Goal: Task Accomplishment & Management: Manage account settings

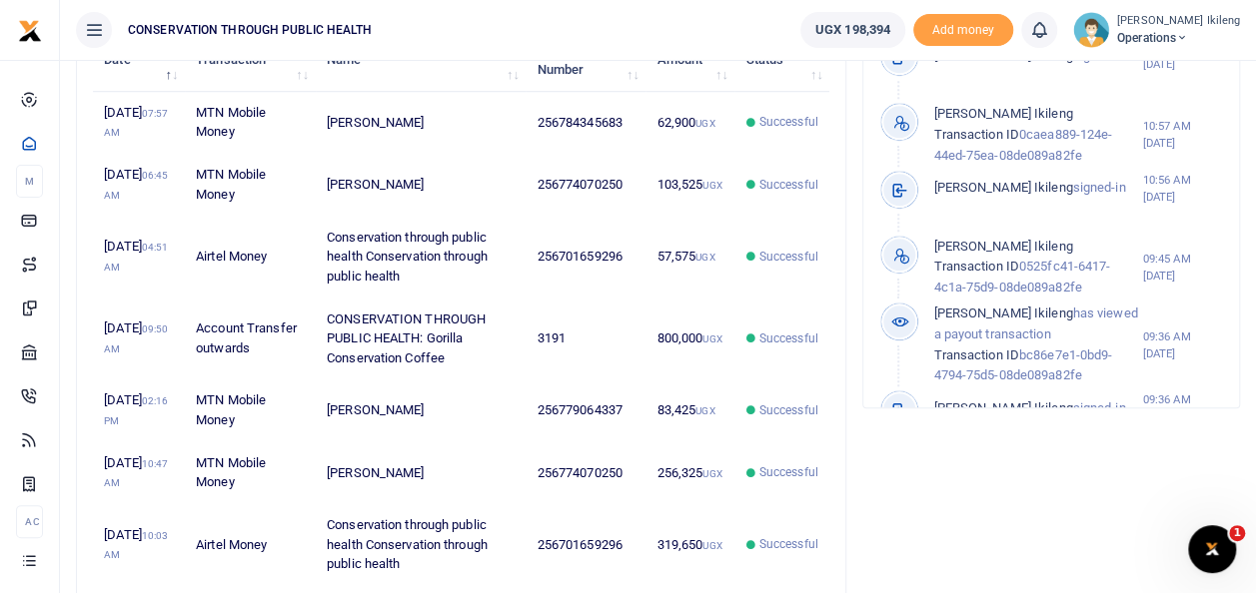
scroll to position [732, 0]
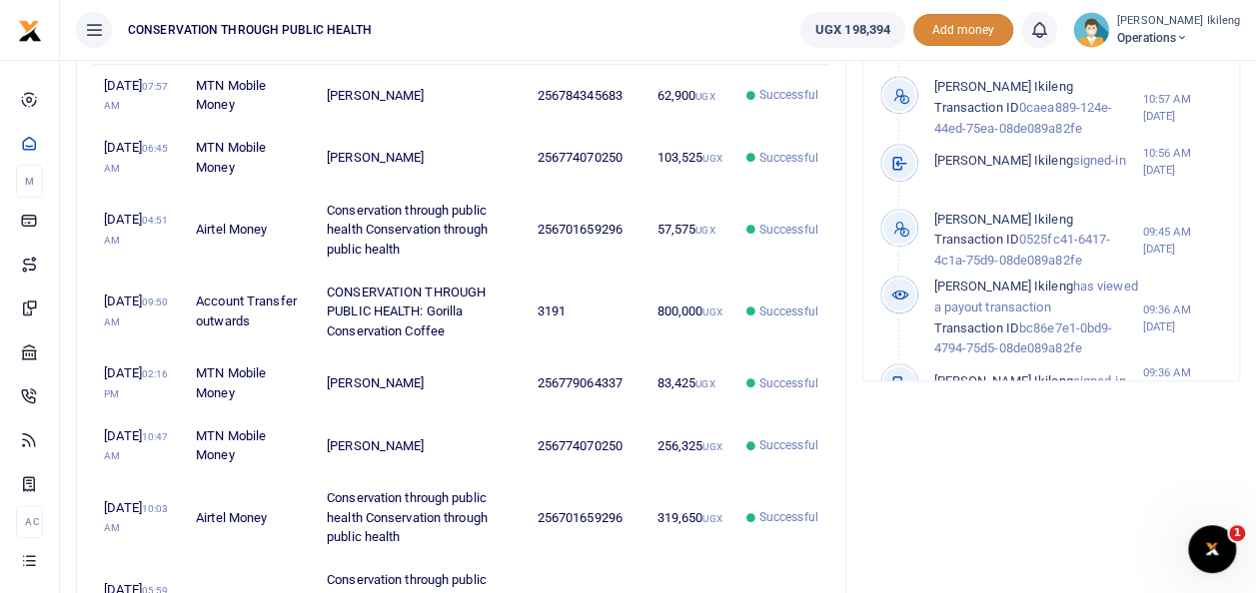
click at [981, 32] on span "Add money" at bounding box center [963, 30] width 100 height 33
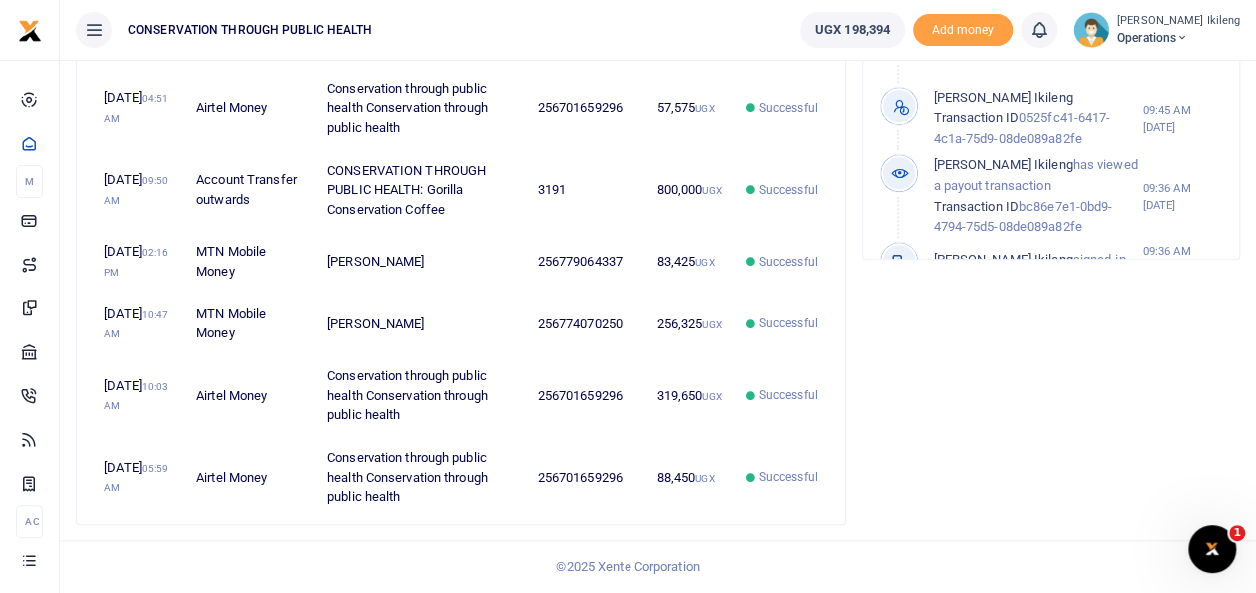
scroll to position [946, 0]
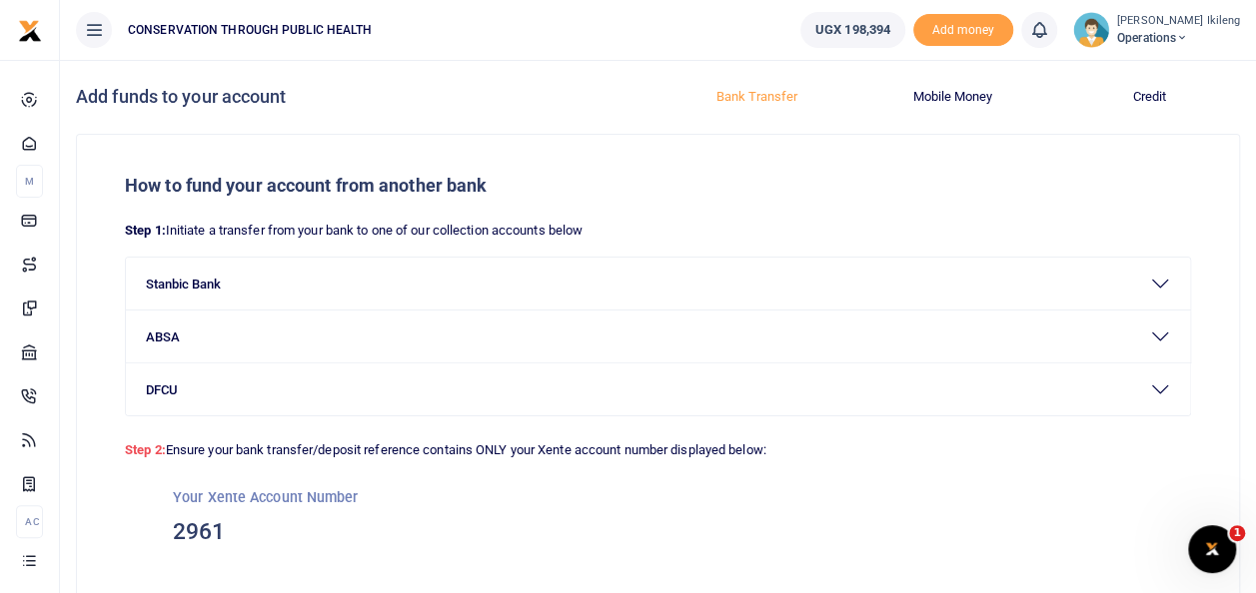
click at [1188, 35] on icon at bounding box center [1182, 38] width 12 height 14
click at [1180, 76] on link "Switch accounts" at bounding box center [1156, 73] width 158 height 28
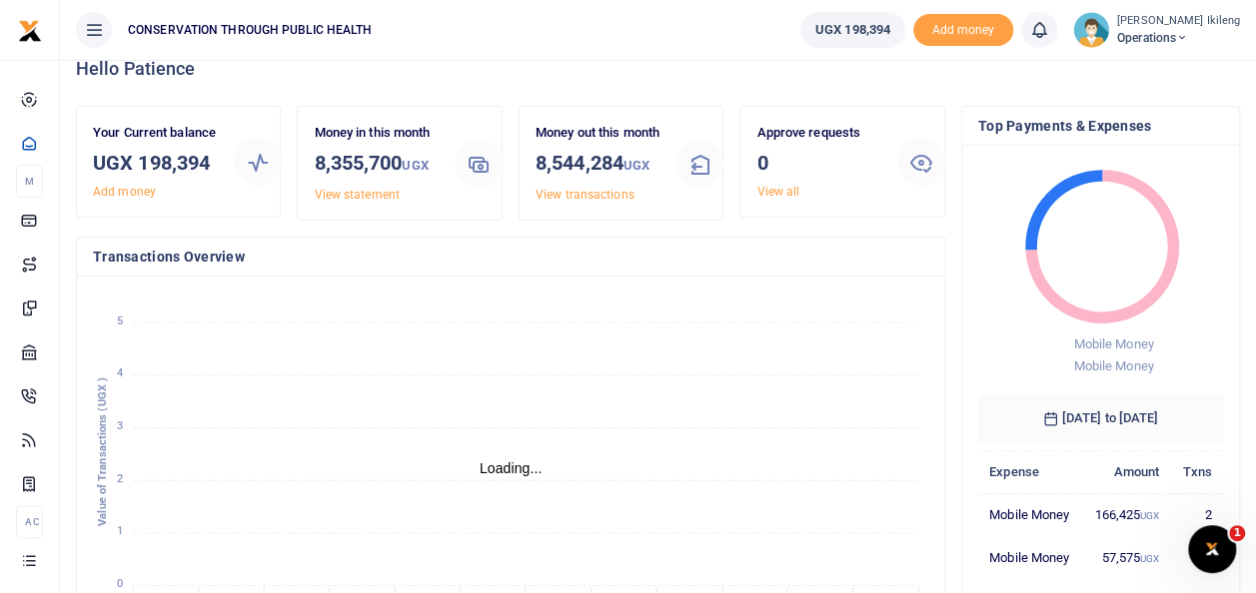
scroll to position [53, 0]
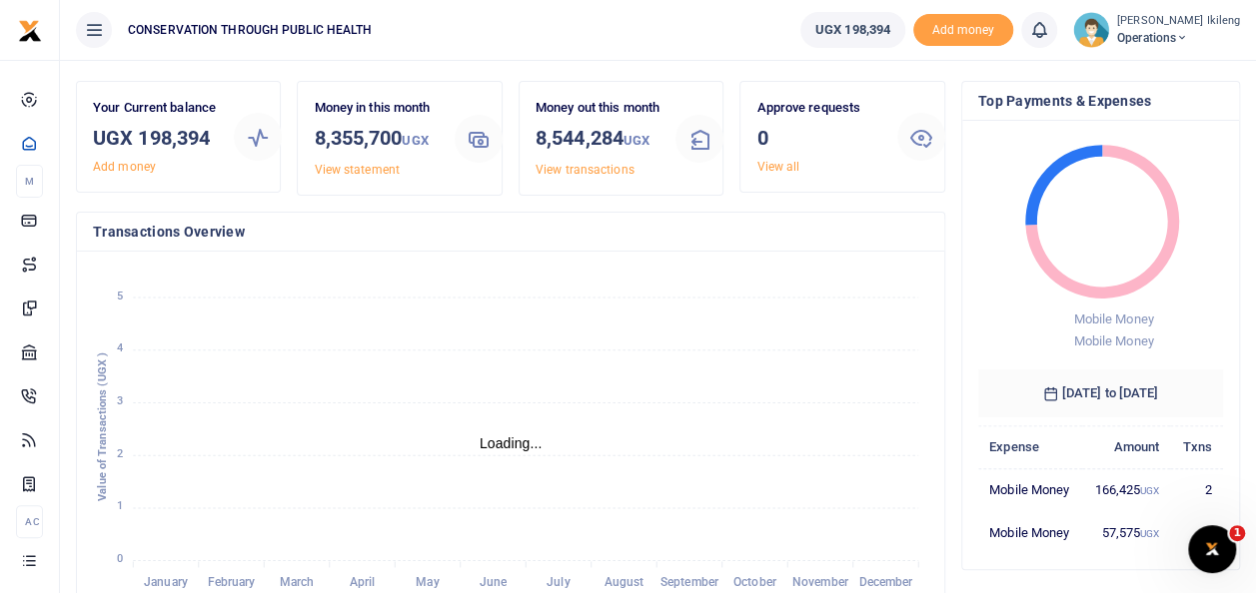
click at [1181, 29] on span "Operations" at bounding box center [1178, 38] width 123 height 18
click at [1163, 78] on link "Switch accounts" at bounding box center [1156, 73] width 158 height 28
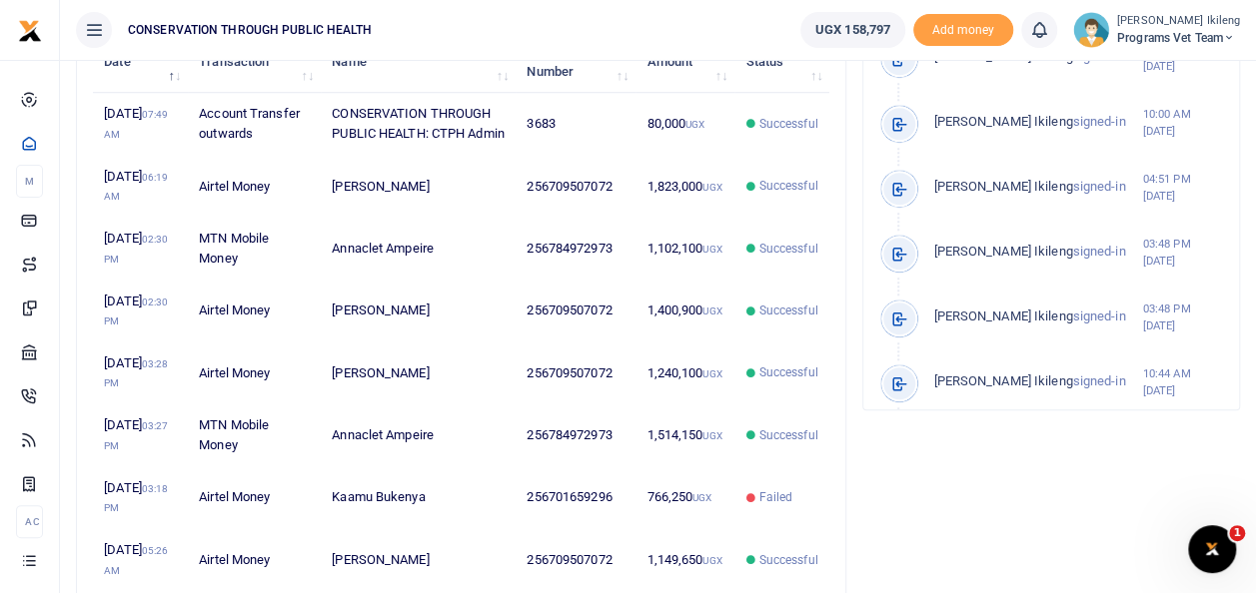
scroll to position [772, 0]
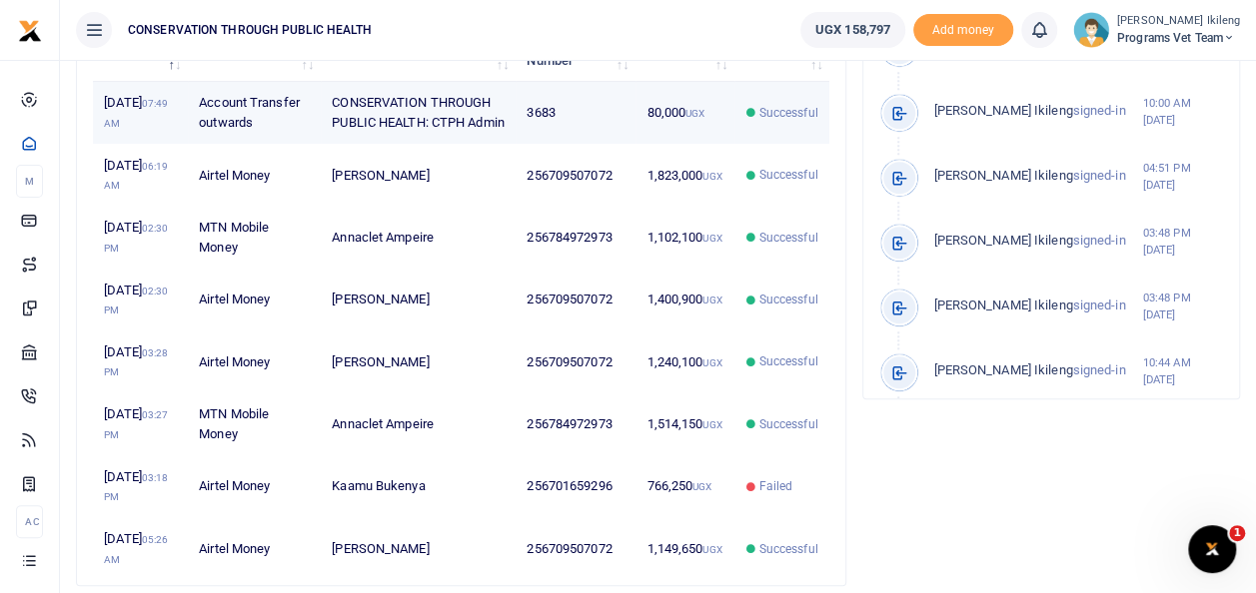
click at [790, 122] on span "Successful" at bounding box center [788, 113] width 59 height 18
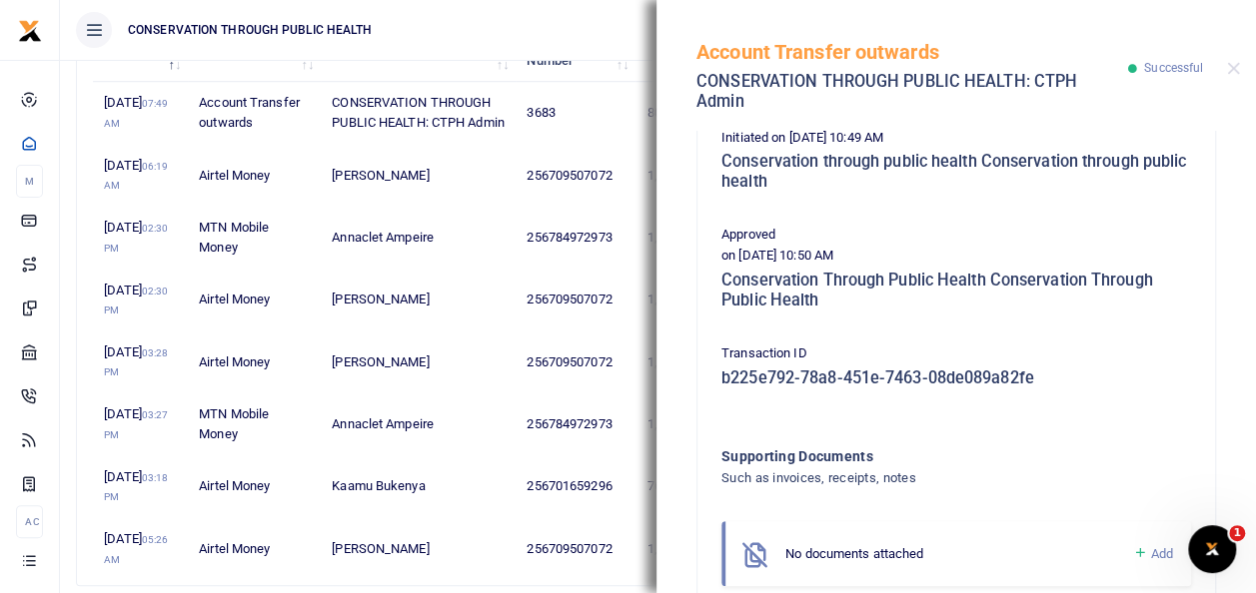
scroll to position [351, 0]
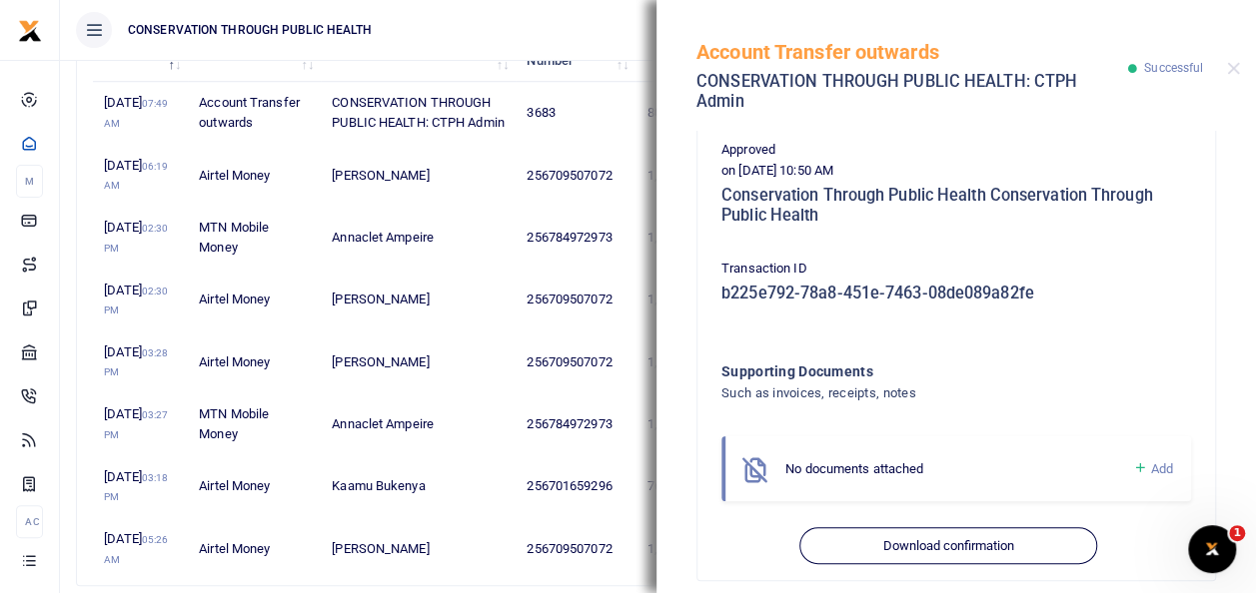
click at [1222, 55] on div "Account Transfer outwards CONSERVATION THROUGH PUBLIC HEALTH: CTPH Admin Succes…" at bounding box center [955, 65] width 599 height 131
click at [1231, 62] on button "Close" at bounding box center [1233, 68] width 13 height 13
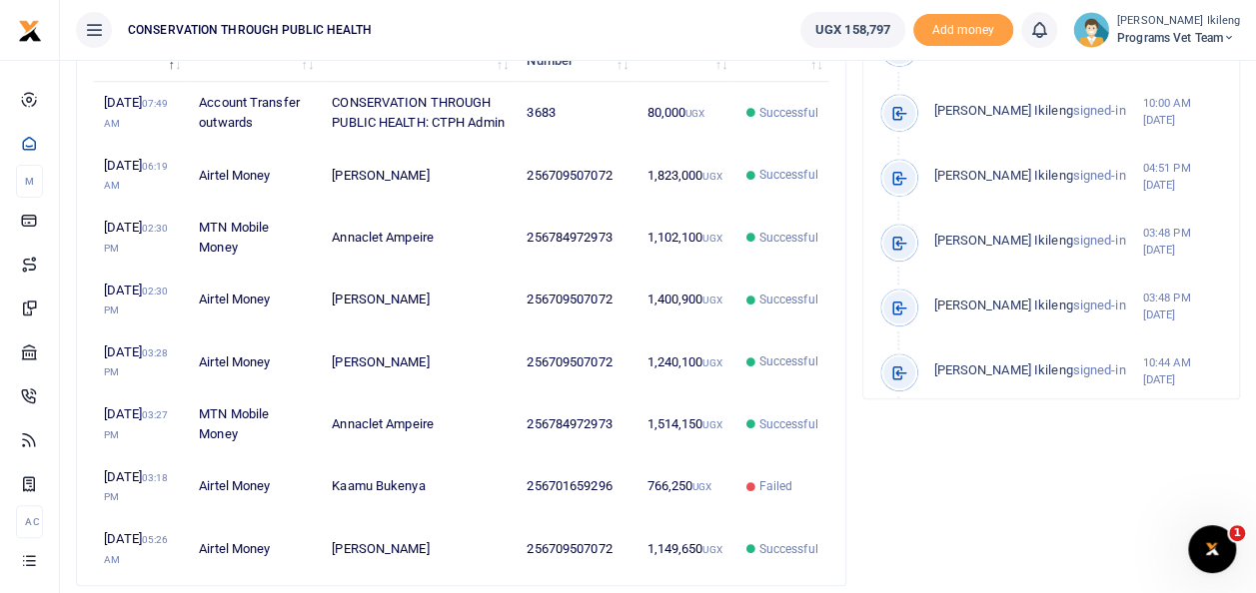
click at [1226, 44] on span "Programs Vet Team" at bounding box center [1178, 38] width 123 height 18
click at [1196, 71] on link "Switch accounts" at bounding box center [1160, 73] width 158 height 28
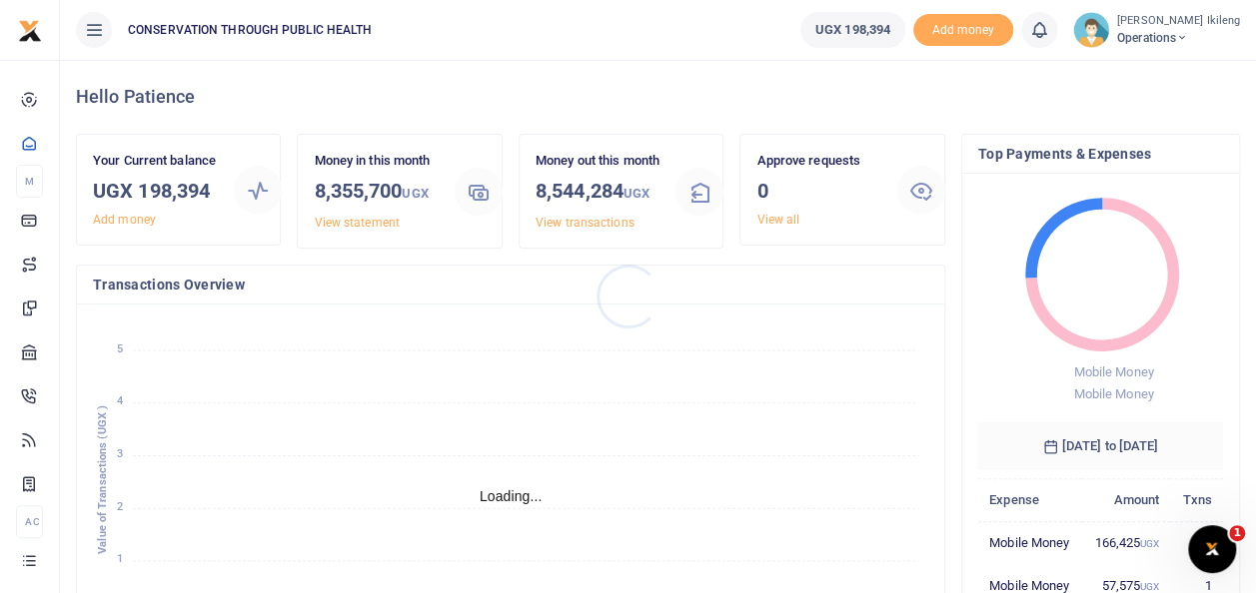
scroll to position [16, 16]
click at [811, 264] on div "Approve requests 0 View all" at bounding box center [841, 199] width 221 height 131
